Goal: Check status

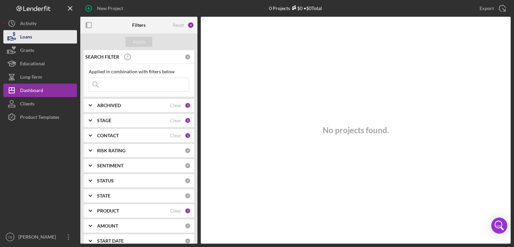
click at [26, 38] on div "Loans" at bounding box center [26, 37] width 12 height 15
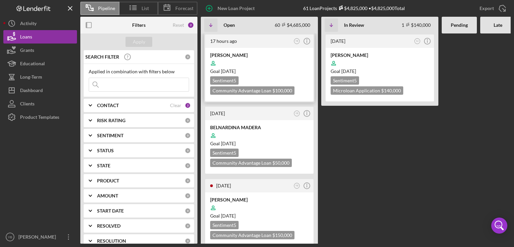
click at [281, 66] on div at bounding box center [259, 63] width 98 height 13
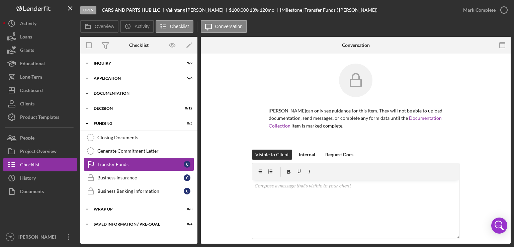
click at [114, 95] on div "Icon/Expander Documentation 15 / 20" at bounding box center [138, 93] width 117 height 13
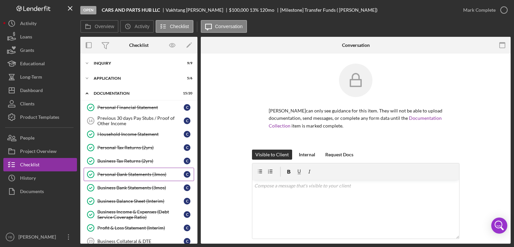
click at [126, 172] on div "Personal Bank Statements (3mos)" at bounding box center [140, 174] width 86 height 5
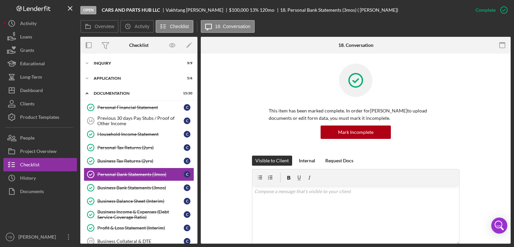
click at [493, 125] on div "This item has been marked complete. In order for [PERSON_NAME] to upload docume…" at bounding box center [356, 110] width 290 height 92
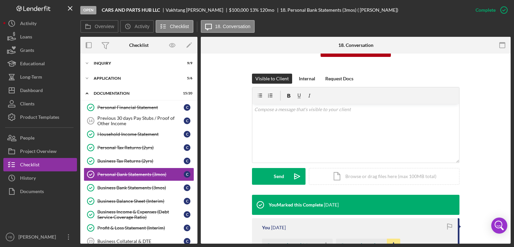
scroll to position [161, 0]
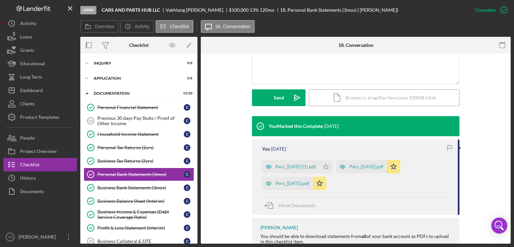
click at [389, 98] on div "Icon/Document Browse or drag files here (max 100MB total) Tap to choose files o…" at bounding box center [384, 97] width 151 height 17
click at [279, 99] on div "Upload" at bounding box center [278, 97] width 15 height 17
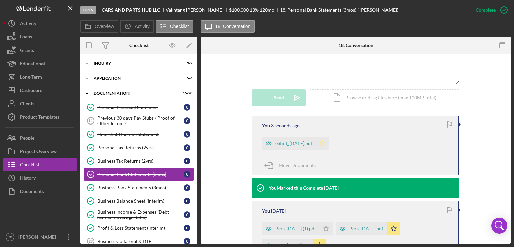
click at [325, 142] on polygon "button" at bounding box center [323, 142] width 6 height 5
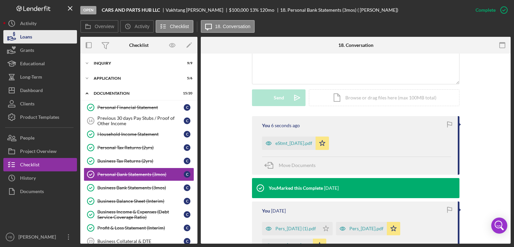
click at [34, 40] on button "Loans" at bounding box center [40, 36] width 74 height 13
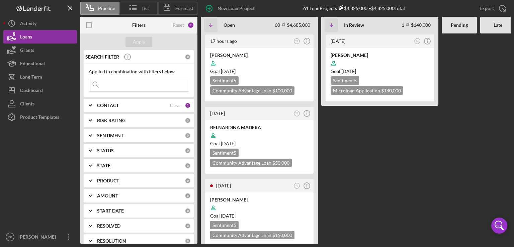
click at [400, 178] on Review "[DATE] SJ Icon/Info [PERSON_NAME] Goal [DATE] Sentiment 5 Microloan Application…" at bounding box center [379, 138] width 117 height 210
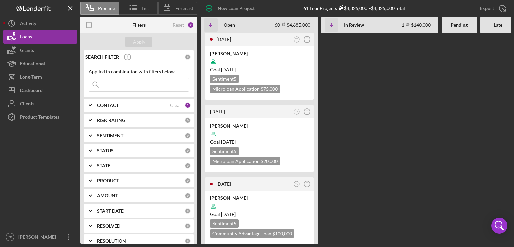
scroll to position [375, 0]
